Goal: Information Seeking & Learning: Check status

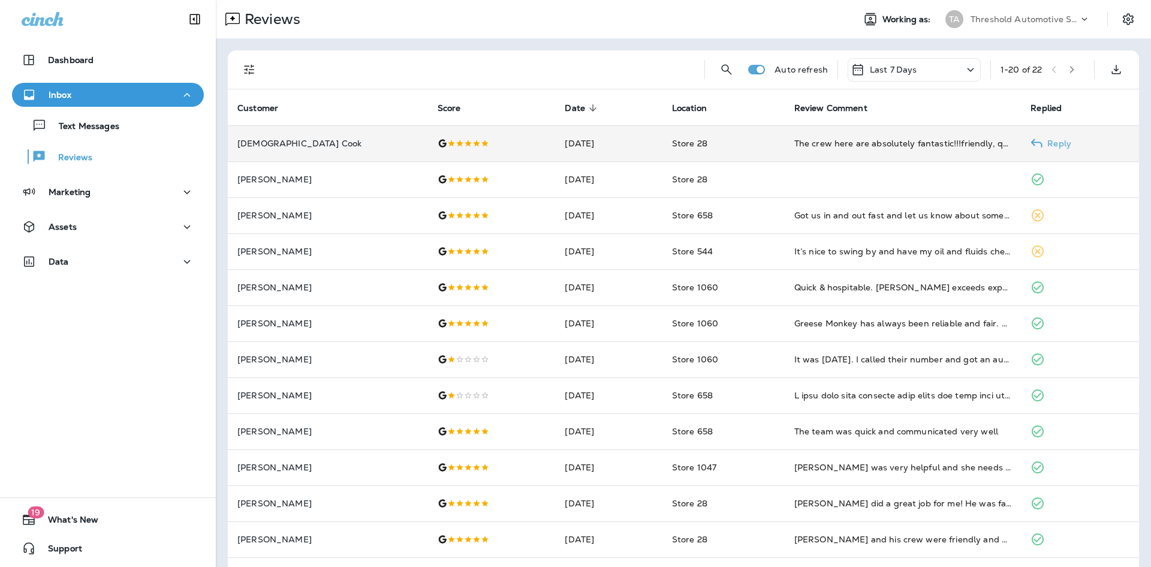
click at [264, 147] on p "[DEMOGRAPHIC_DATA] Cook" at bounding box center [327, 144] width 181 height 10
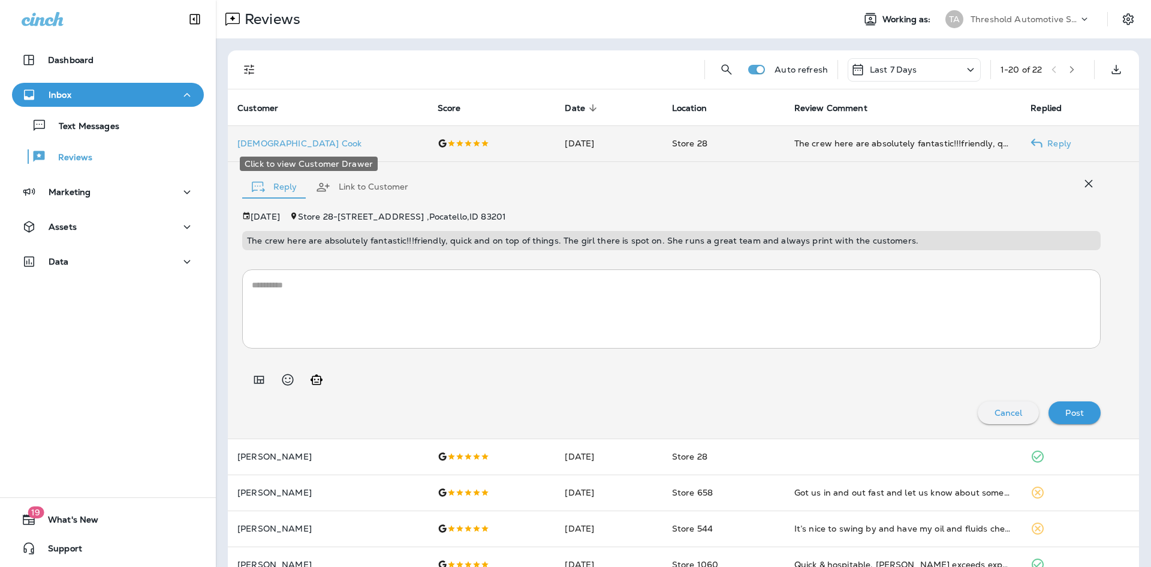
click at [252, 141] on p "[DEMOGRAPHIC_DATA] Cook" at bounding box center [327, 144] width 181 height 10
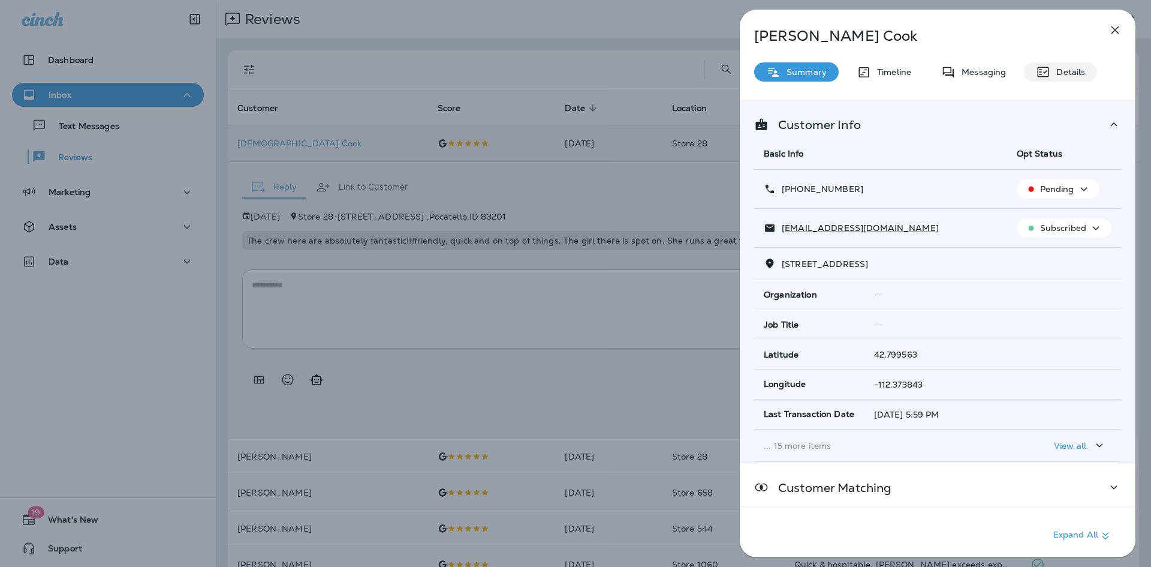
click at [1060, 70] on p "Details" at bounding box center [1067, 72] width 35 height 10
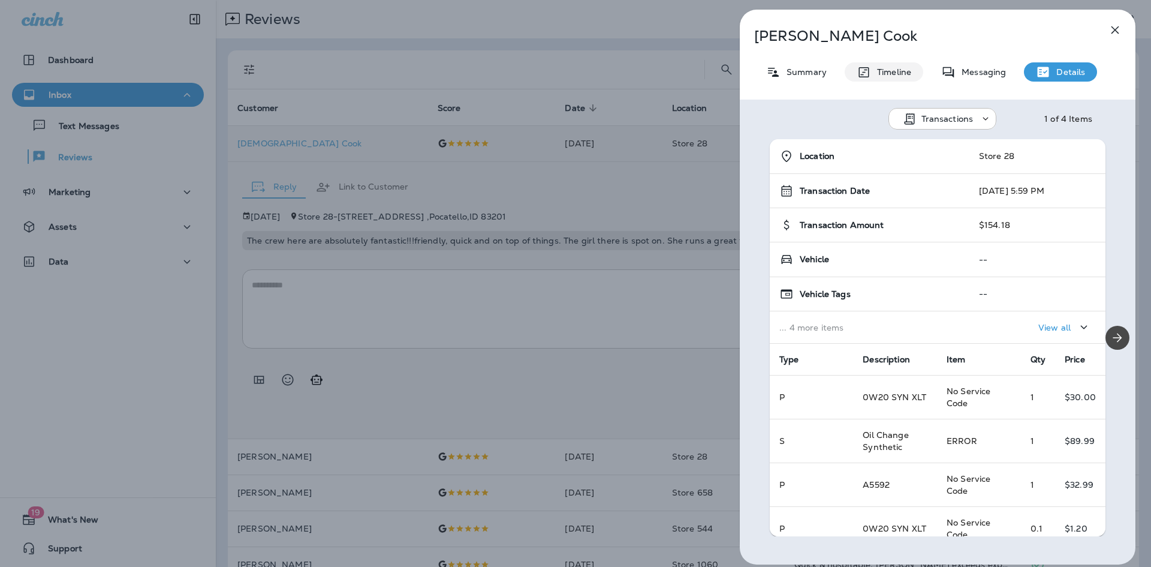
click at [880, 70] on p "Timeline" at bounding box center [891, 72] width 40 height 10
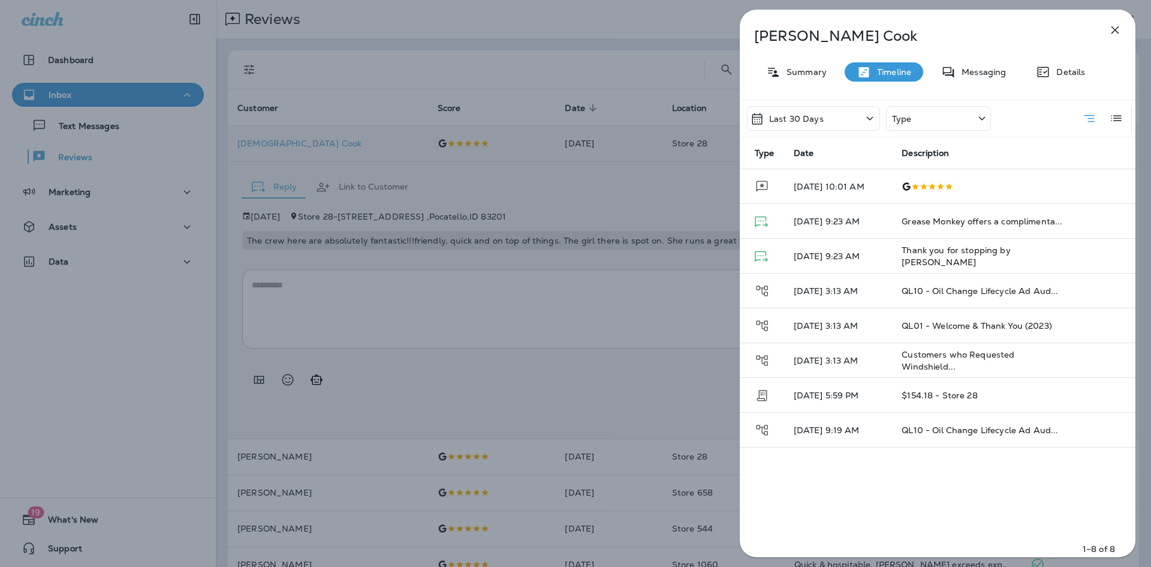
click at [1118, 31] on icon "button" at bounding box center [1115, 30] width 14 height 14
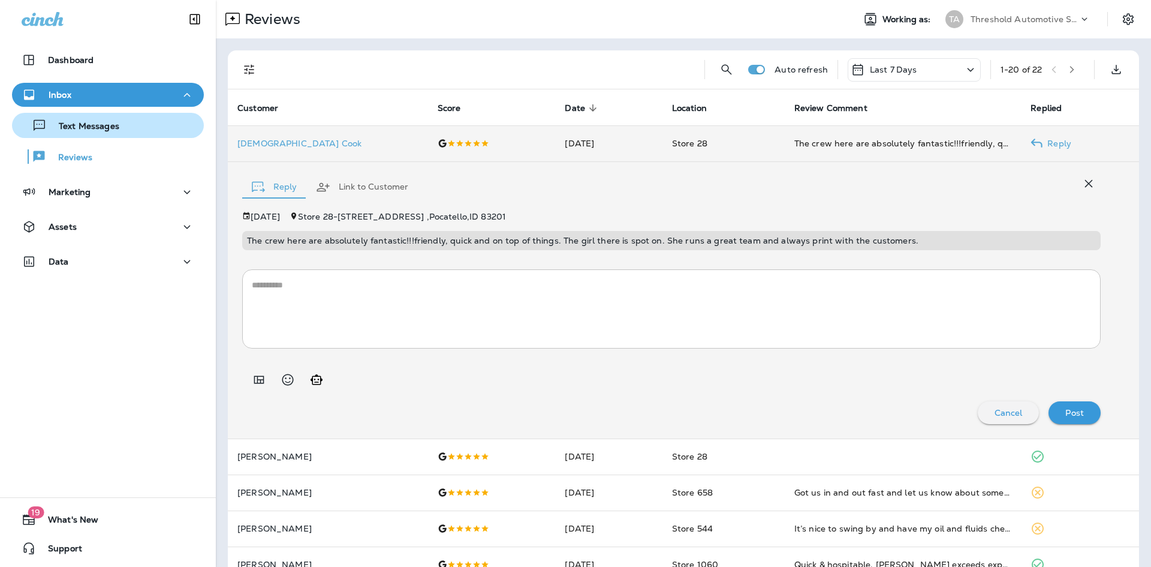
click at [62, 128] on p "Text Messages" at bounding box center [83, 126] width 73 height 11
